Goal: Task Accomplishment & Management: Use online tool/utility

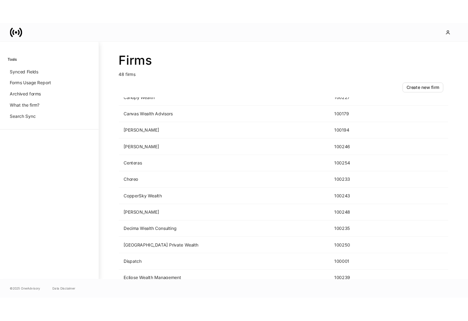
scroll to position [732, 0]
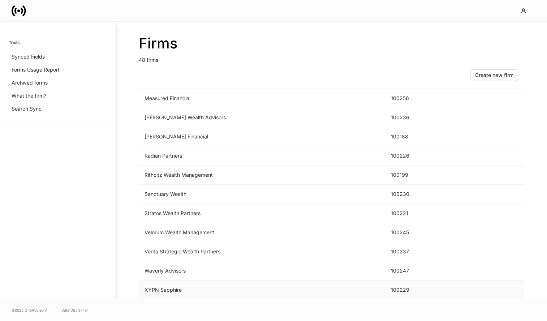
click at [234, 286] on td "XYPN Sapphire" at bounding box center [262, 289] width 246 height 19
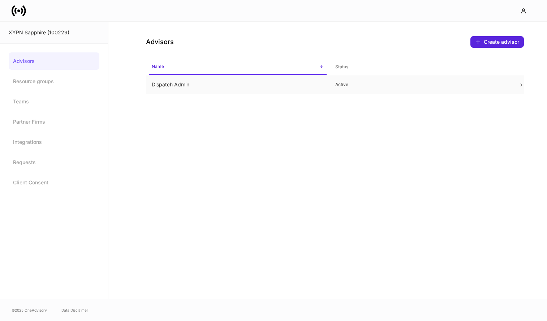
click at [244, 84] on td "Dispatch Admin" at bounding box center [237, 84] width 183 height 19
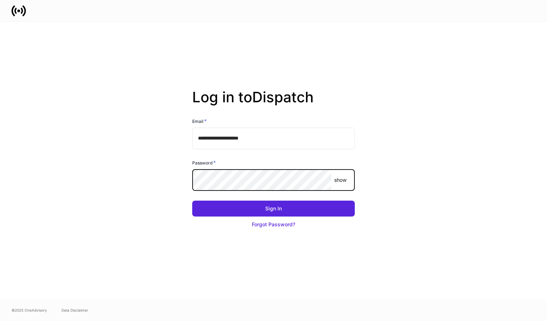
type input "**********"
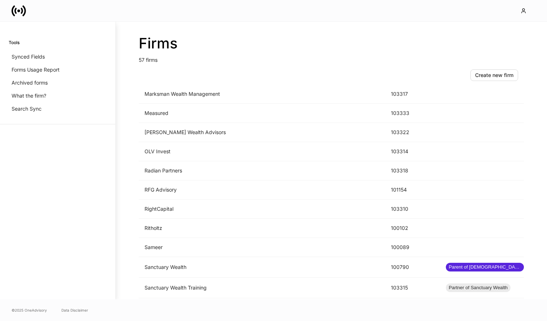
scroll to position [583, 0]
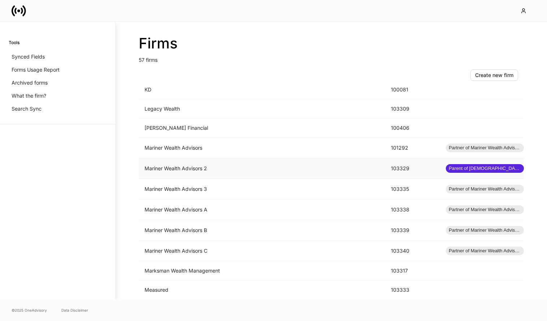
click at [268, 169] on td "Mariner Wealth Advisors 2" at bounding box center [262, 168] width 246 height 21
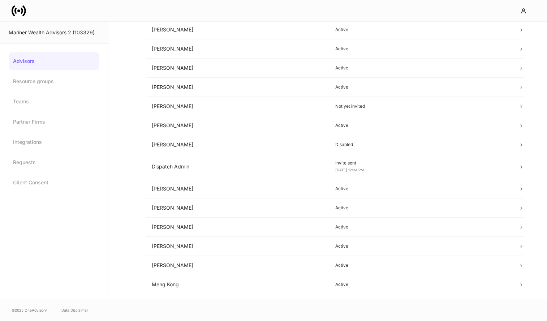
scroll to position [33, 0]
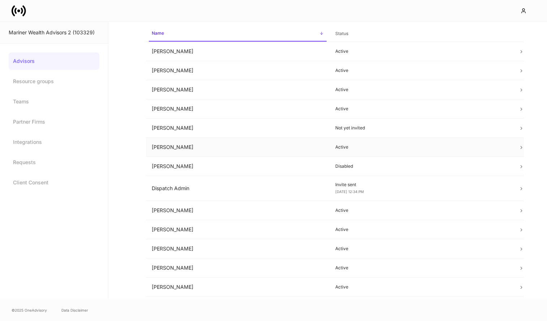
click at [280, 149] on td "Dan Cohen" at bounding box center [237, 147] width 183 height 19
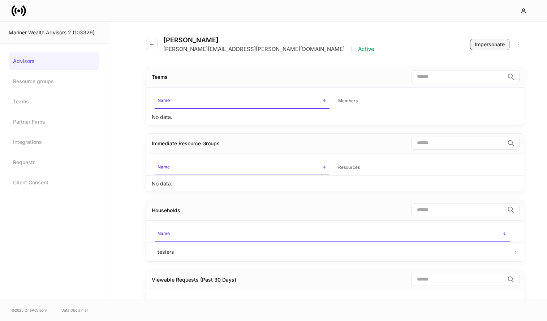
click at [487, 44] on div "Impersonate" at bounding box center [489, 44] width 30 height 7
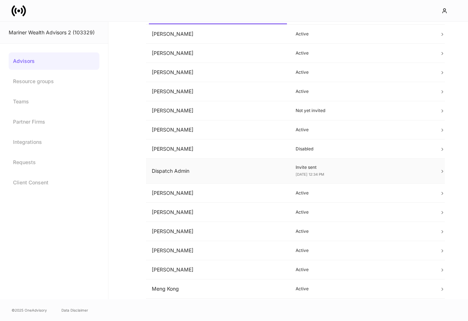
scroll to position [145, 0]
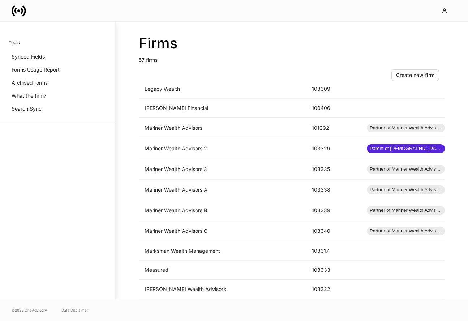
scroll to position [557, 0]
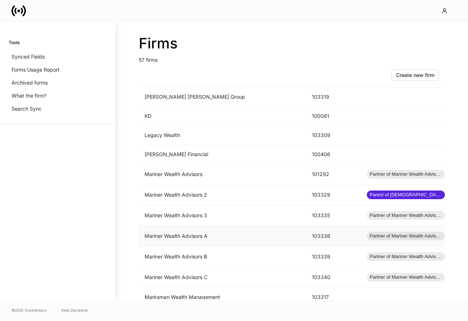
click at [206, 233] on td "Mariner Wealth Advisors A" at bounding box center [222, 236] width 167 height 21
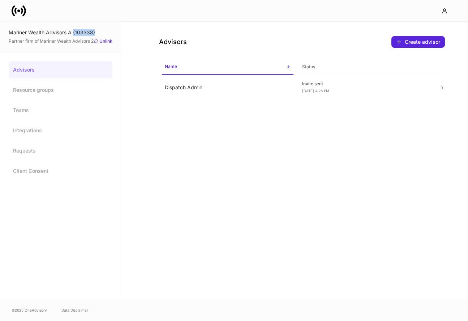
drag, startPoint x: 97, startPoint y: 34, endPoint x: 74, endPoint y: 33, distance: 23.8
click at [74, 33] on div "Mariner Wealth Advisors A (103338)" at bounding box center [61, 32] width 104 height 7
copy div "(103338)"
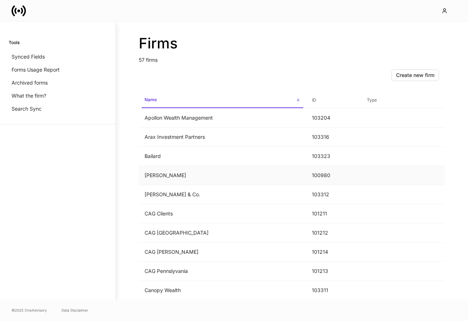
scroll to position [524, 0]
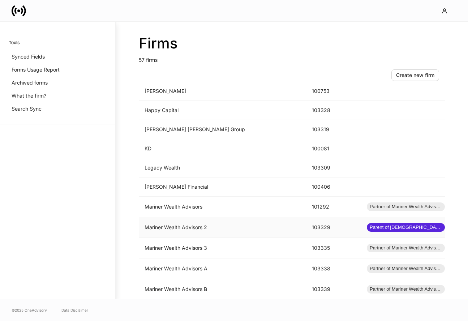
click at [215, 224] on td "Mariner Wealth Advisors 2" at bounding box center [222, 227] width 167 height 21
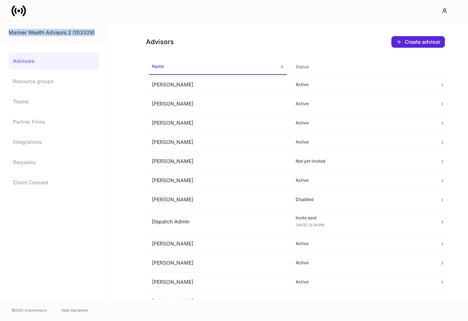
drag, startPoint x: 99, startPoint y: 32, endPoint x: 6, endPoint y: 31, distance: 92.1
click at [6, 31] on div "Mariner Wealth Advisors 2 (103329)" at bounding box center [54, 33] width 108 height 22
copy div "Mariner Wealth Advisors 2 (103329)"
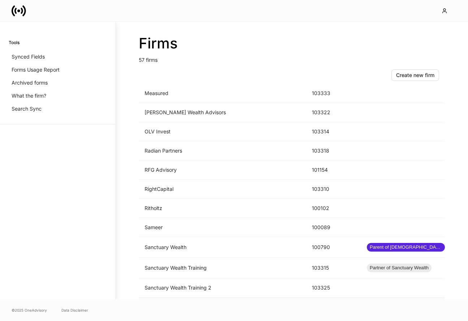
scroll to position [575, 0]
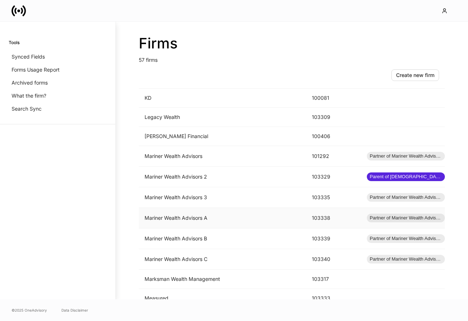
click at [246, 220] on td "Mariner Wealth Advisors A" at bounding box center [222, 218] width 167 height 21
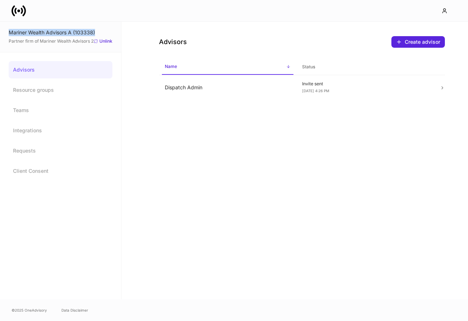
drag, startPoint x: 99, startPoint y: 32, endPoint x: 6, endPoint y: 31, distance: 92.1
click at [6, 31] on div "Mariner Wealth Advisors A (103338) Partner firm of Mariner Wealth Advisors 2 Un…" at bounding box center [60, 37] width 121 height 31
copy div "Mariner Wealth Advisors A (103338)"
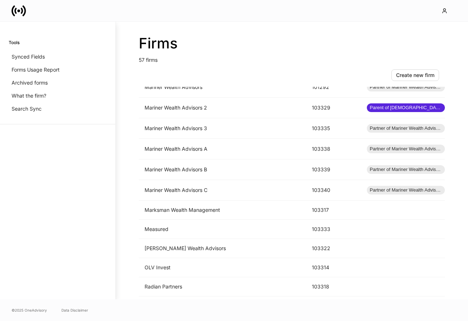
scroll to position [556, 0]
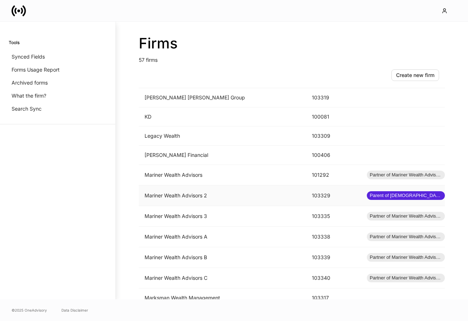
click at [179, 195] on td "Mariner Wealth Advisors 2" at bounding box center [222, 195] width 167 height 21
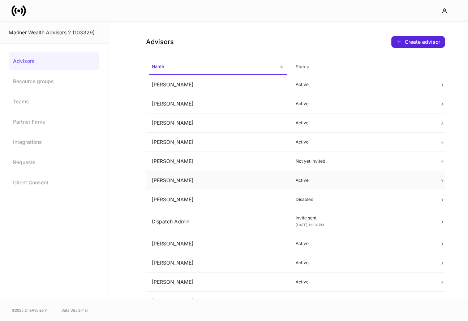
click at [243, 181] on td "Dan Cohen" at bounding box center [218, 180] width 144 height 19
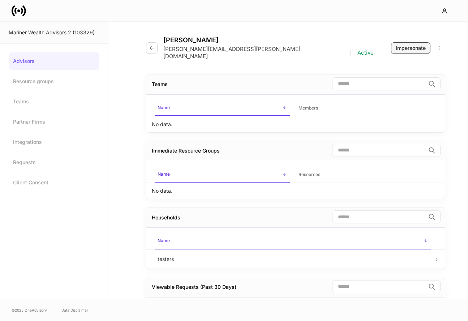
click at [413, 44] on div "Impersonate" at bounding box center [410, 47] width 30 height 7
click at [10, 10] on div at bounding box center [234, 10] width 468 height 21
click at [24, 10] on icon at bounding box center [19, 11] width 14 height 14
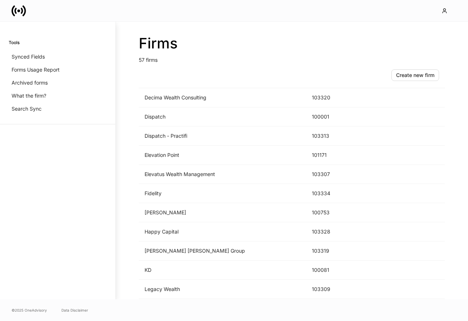
scroll to position [519, 0]
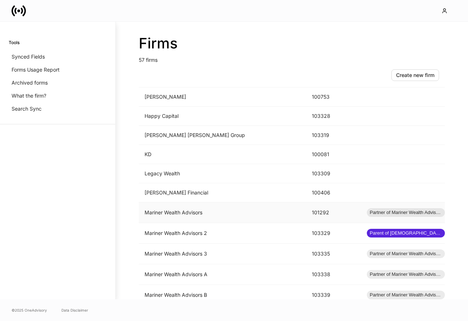
click at [238, 215] on td "Mariner Wealth Advisors" at bounding box center [222, 212] width 167 height 21
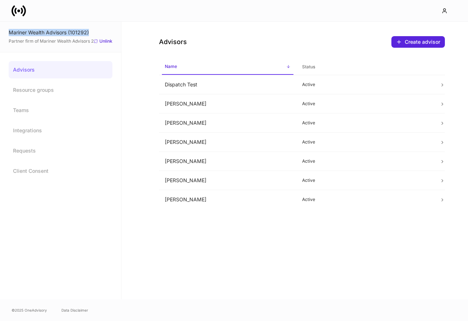
drag, startPoint x: 103, startPoint y: 36, endPoint x: 6, endPoint y: 34, distance: 96.8
click at [6, 34] on div "Mariner Wealth Advisors (101292) Partner firm of Mariner Wealth Advisors 2 Unli…" at bounding box center [60, 37] width 121 height 31
copy div "Mariner Wealth Advisors (101292)"
